Goal: Navigation & Orientation: Find specific page/section

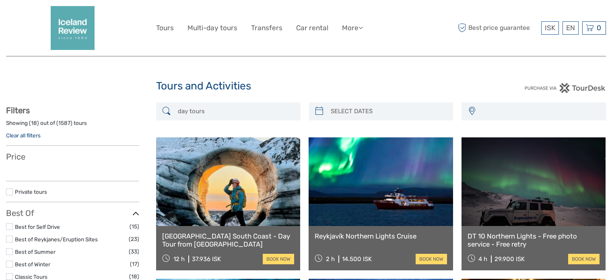
select select
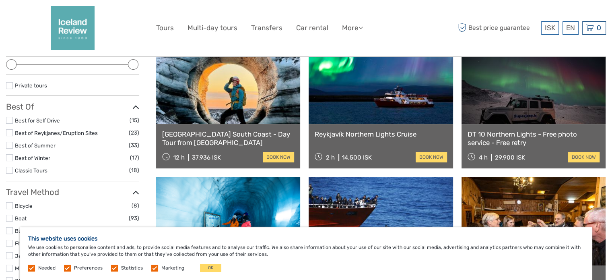
scroll to position [121, 0]
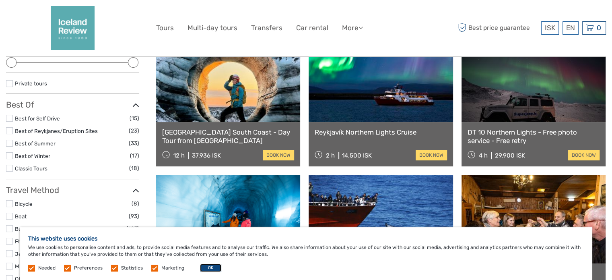
click at [206, 265] on button "OK" at bounding box center [210, 268] width 21 height 8
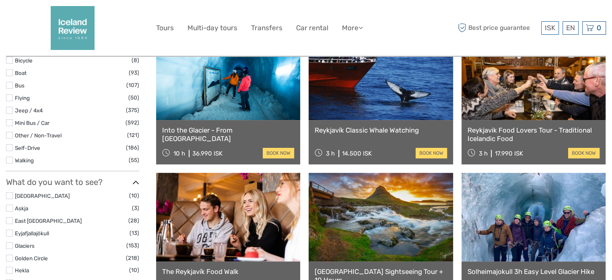
scroll to position [0, 0]
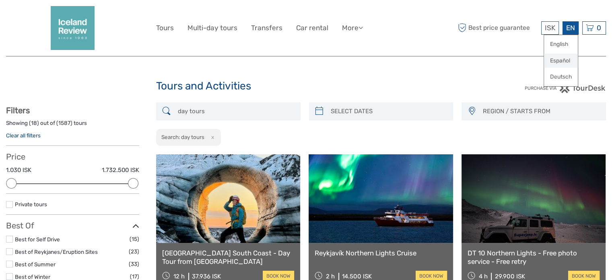
click at [564, 60] on link "Español" at bounding box center [561, 61] width 34 height 14
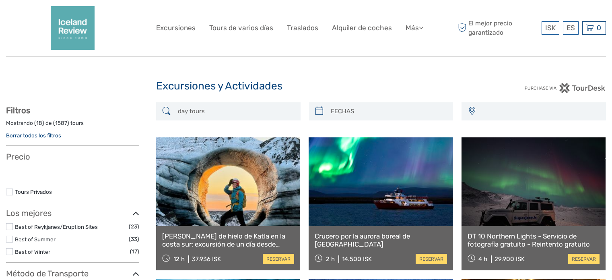
select select
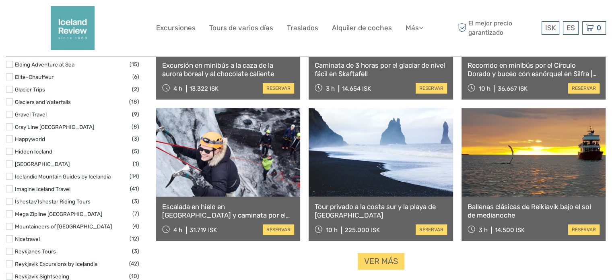
scroll to position [795, 0]
